Goal: Manage account settings

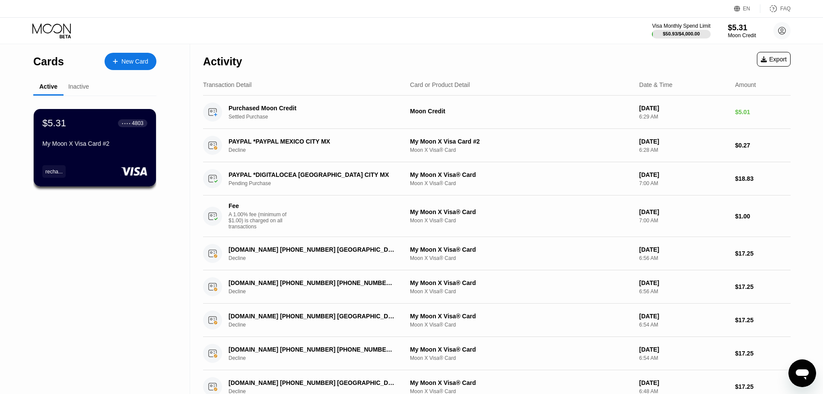
click at [83, 86] on div "Inactive" at bounding box center [78, 86] width 21 height 7
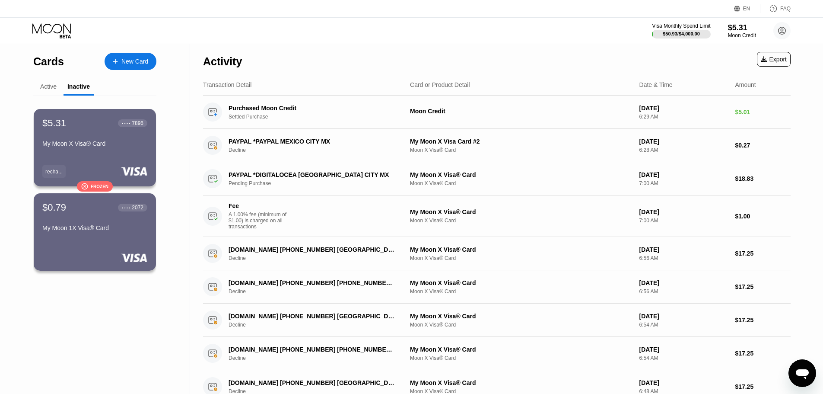
click at [51, 85] on div "Active" at bounding box center [48, 86] width 16 height 7
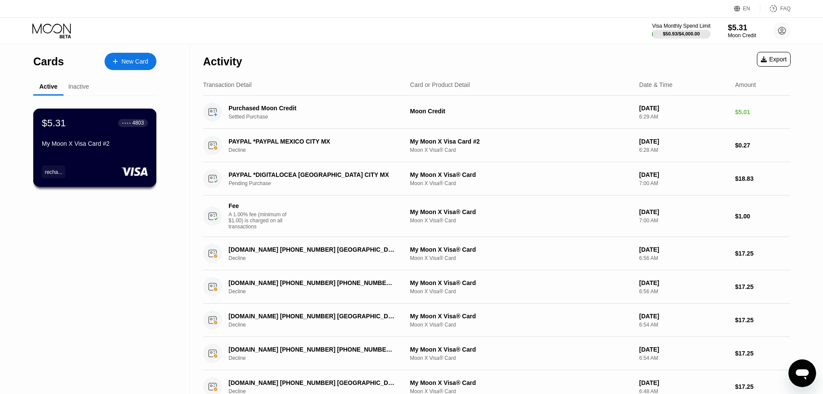
click at [127, 158] on div "$5.31 ● ● ● ● 4803 My Moon X Visa Card #2 recha..." at bounding box center [95, 147] width 124 height 78
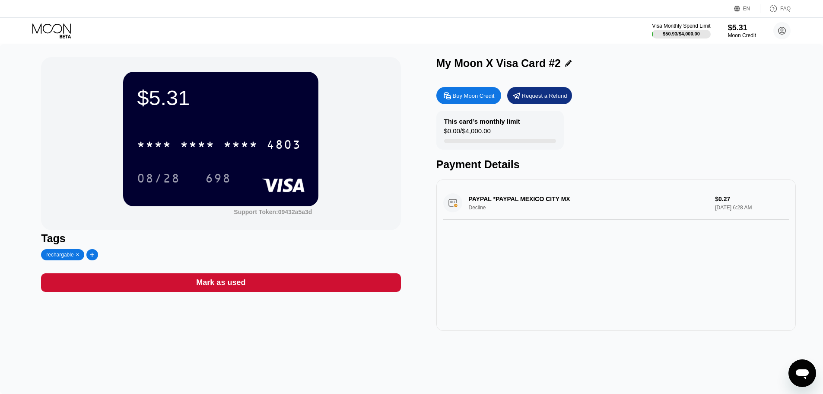
click at [54, 29] on icon at bounding box center [52, 30] width 40 height 15
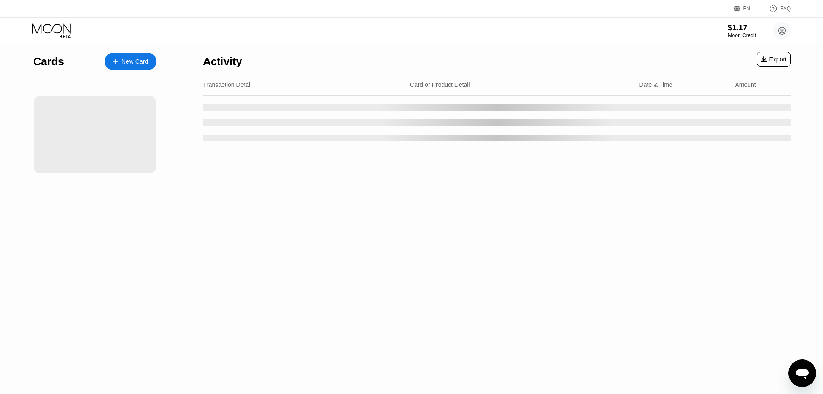
click at [802, 369] on icon "Open messaging window" at bounding box center [802, 374] width 13 height 10
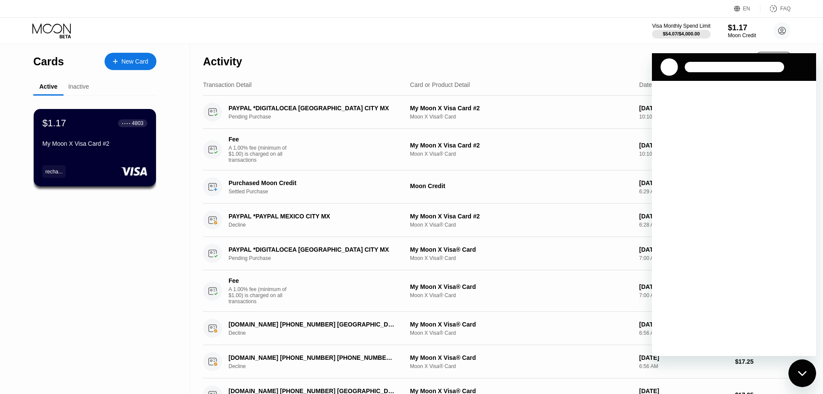
click at [802, 368] on div "Close messaging window" at bounding box center [802, 373] width 26 height 26
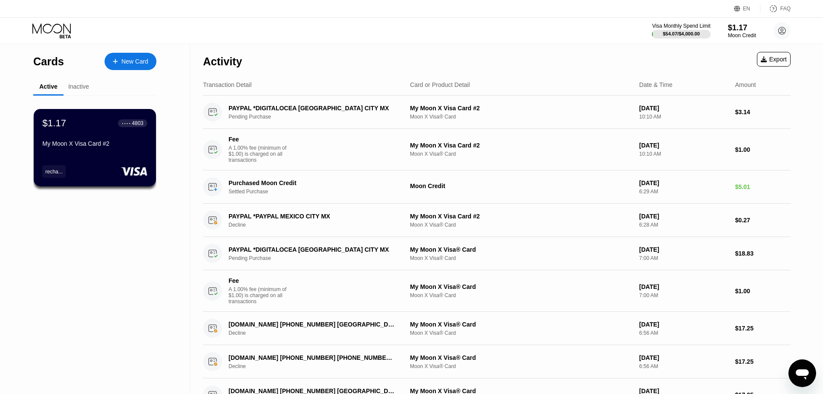
type textarea "x"
